Goal: Ask a question

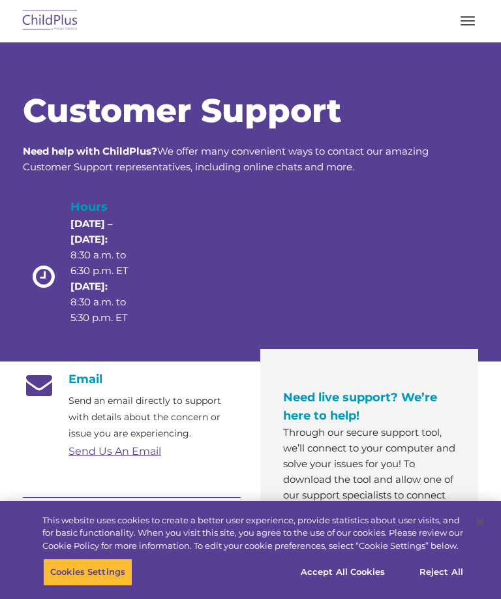
click at [473, 10] on button "button" at bounding box center [467, 20] width 27 height 21
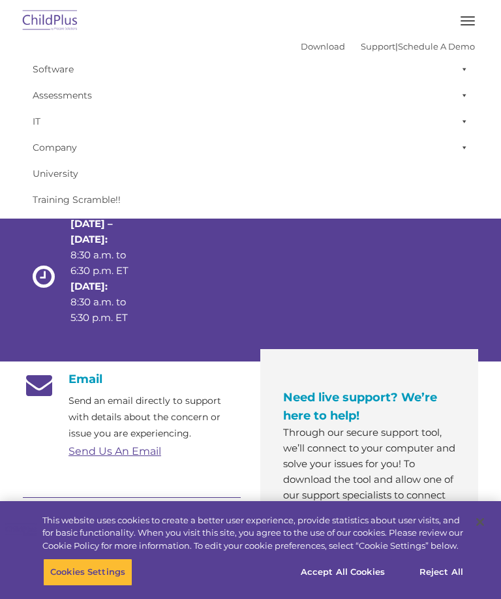
click at [464, 138] on span at bounding box center [461, 147] width 13 height 26
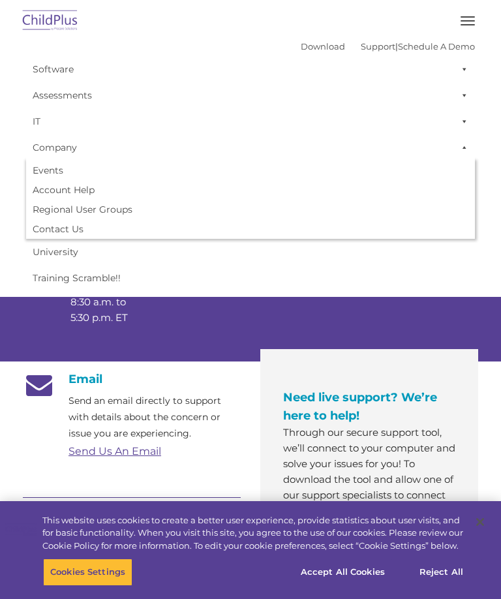
click at [466, 112] on span at bounding box center [461, 121] width 13 height 26
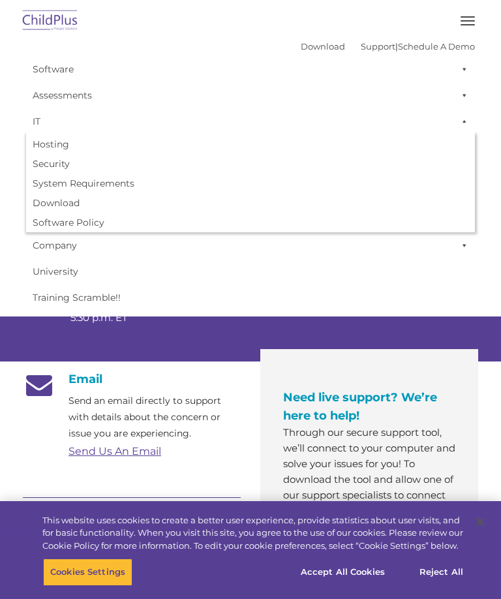
click at [467, 92] on span at bounding box center [461, 95] width 13 height 26
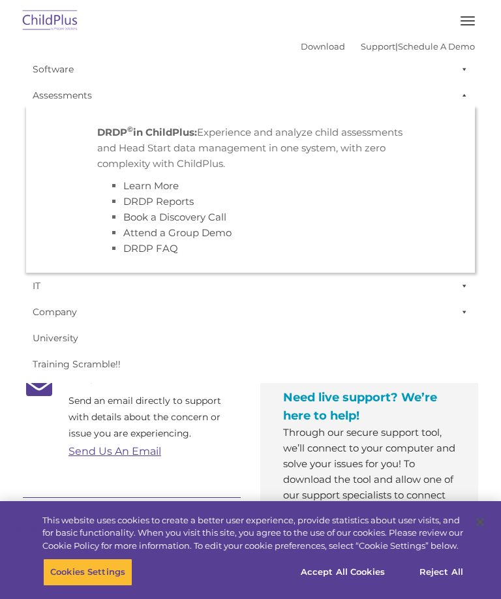
click at [467, 68] on span at bounding box center [461, 69] width 13 height 26
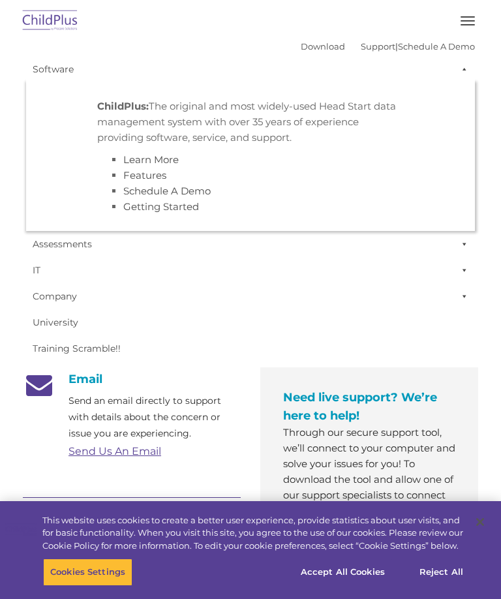
click at [466, 63] on span at bounding box center [461, 69] width 13 height 26
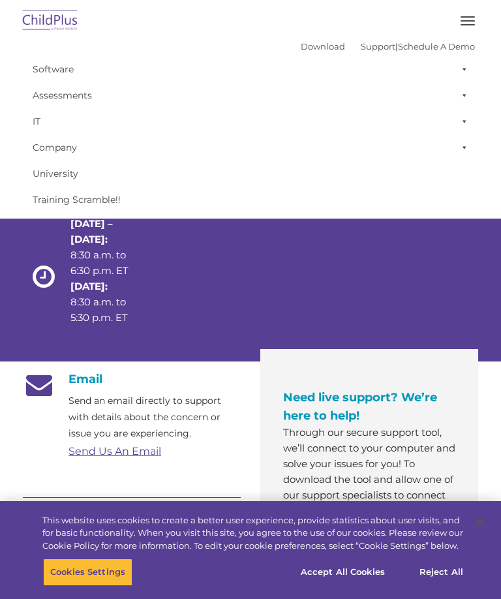
click at [459, 122] on span at bounding box center [461, 121] width 13 height 26
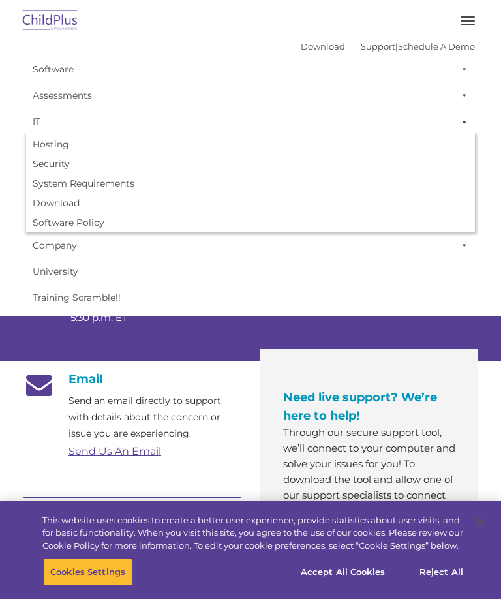
click at [467, 240] on span at bounding box center [461, 245] width 13 height 26
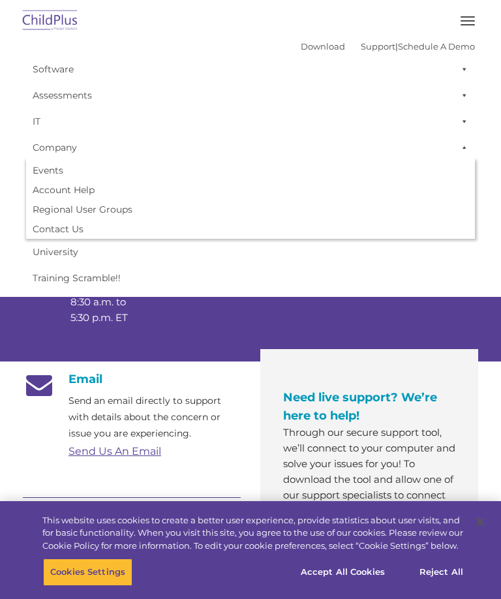
click at [55, 193] on link "Account Help" at bounding box center [250, 190] width 449 height 20
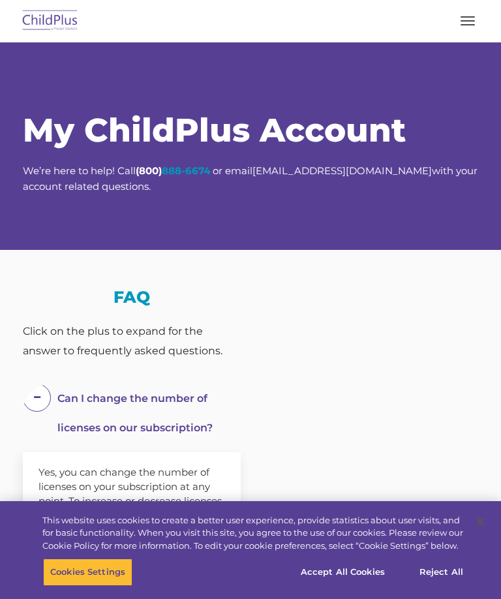
select select "MEDIUM"
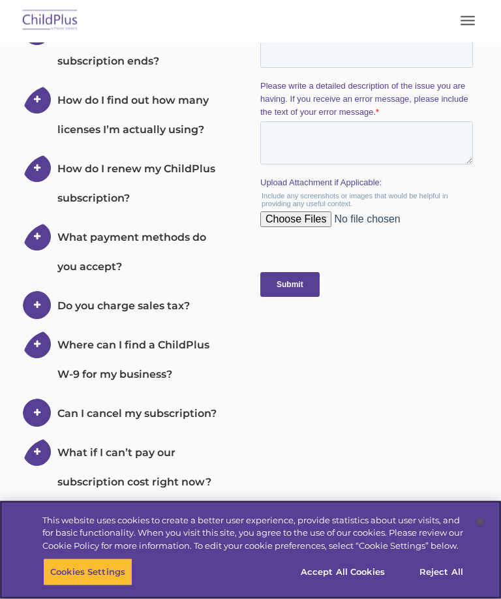
scroll to position [737, 0]
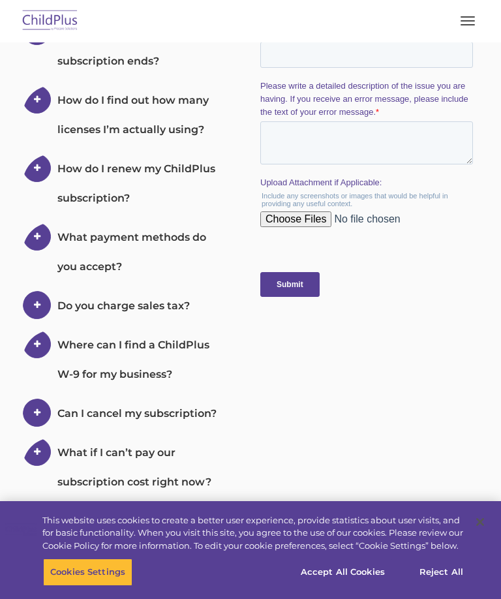
click at [0, 0] on span at bounding box center [0, 0] width 0 height 0
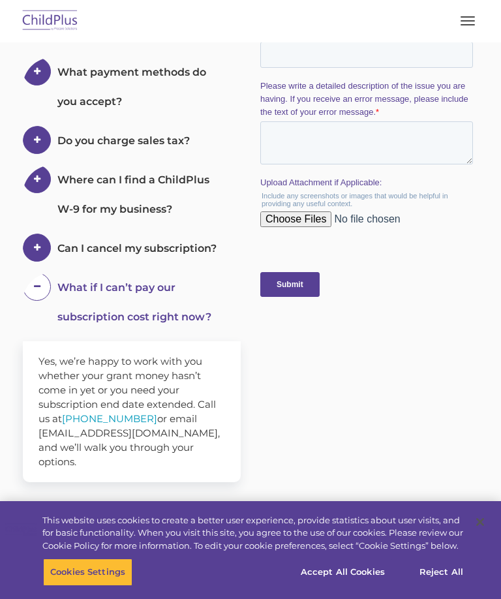
click at [33, 281] on span at bounding box center [37, 287] width 28 height 28
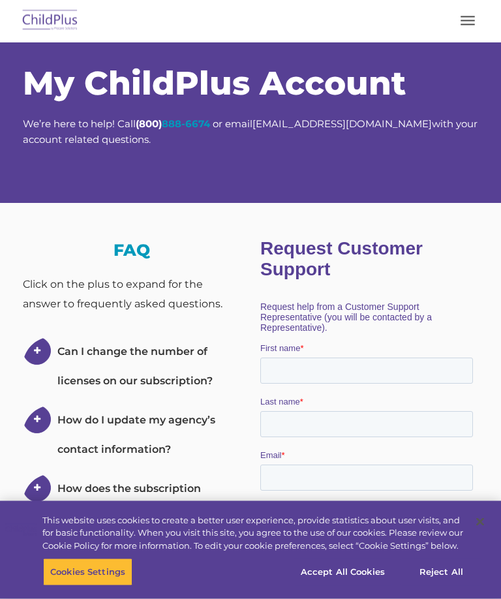
scroll to position [0, 0]
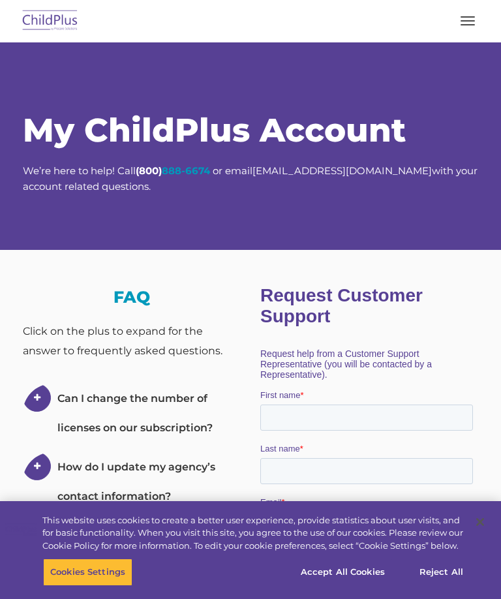
click at [466, 20] on span "button" at bounding box center [468, 20] width 14 height 1
